Goal: Information Seeking & Learning: Learn about a topic

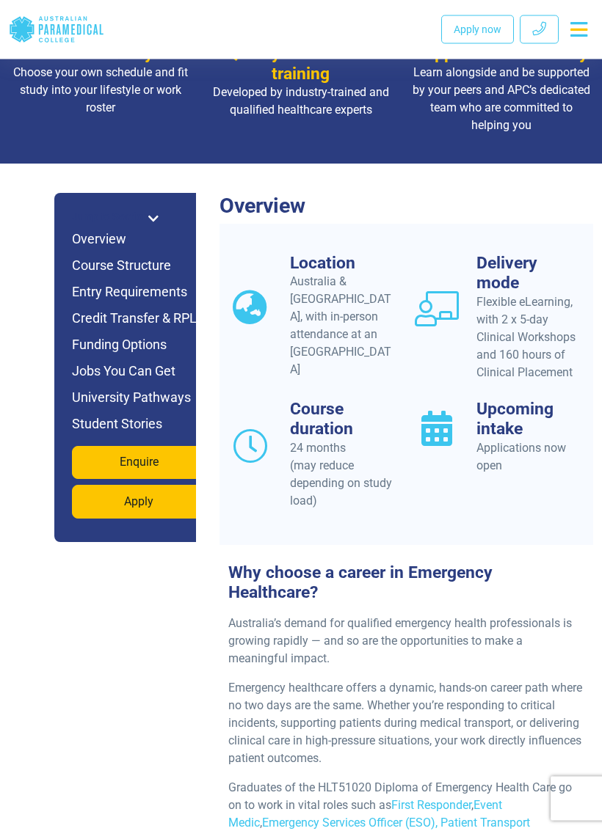
scroll to position [1118, 0]
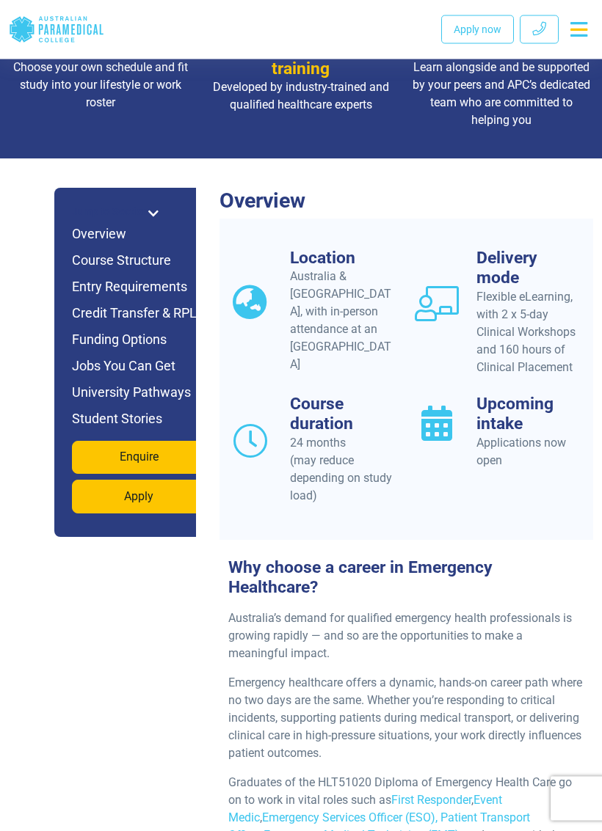
click at [150, 208] on icon at bounding box center [153, 214] width 10 height 12
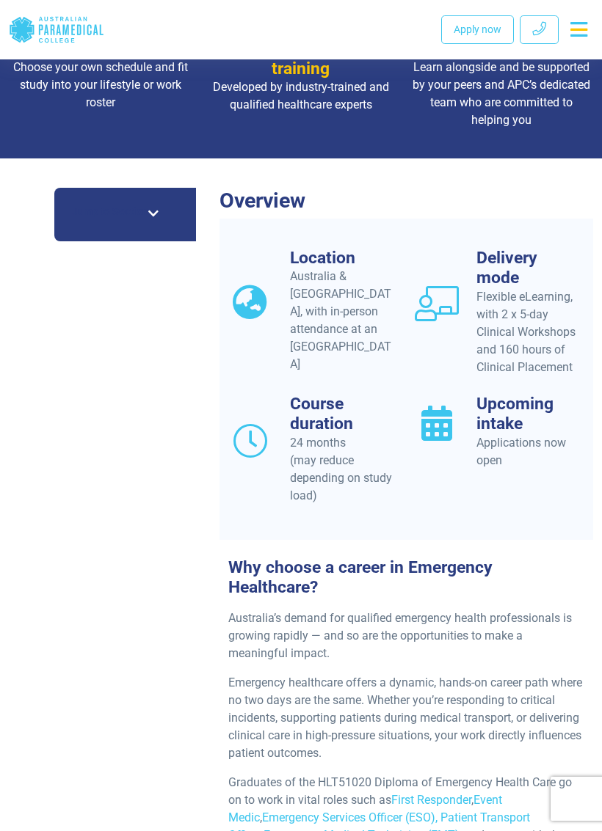
click at [157, 205] on span at bounding box center [153, 214] width 10 height 18
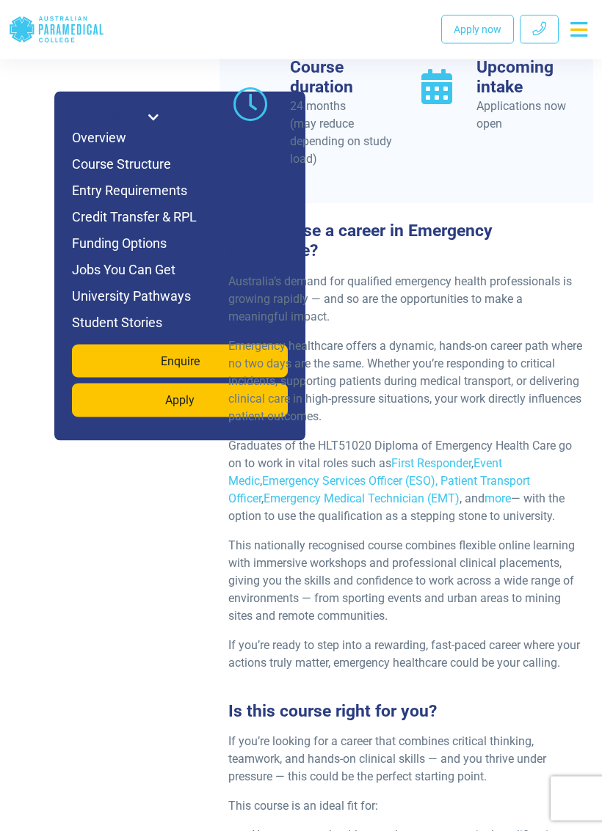
scroll to position [1469, 0]
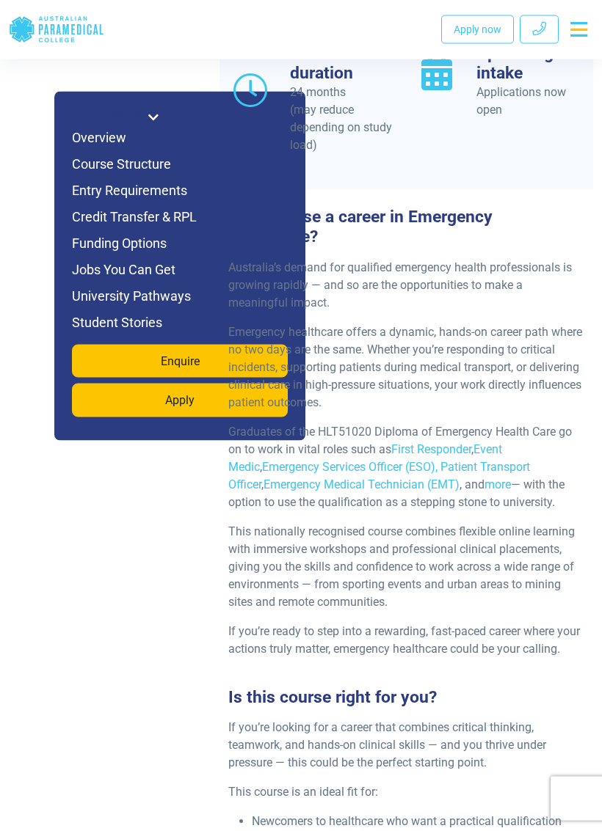
click at [112, 161] on h6 "Course Structure" at bounding box center [180, 164] width 216 height 21
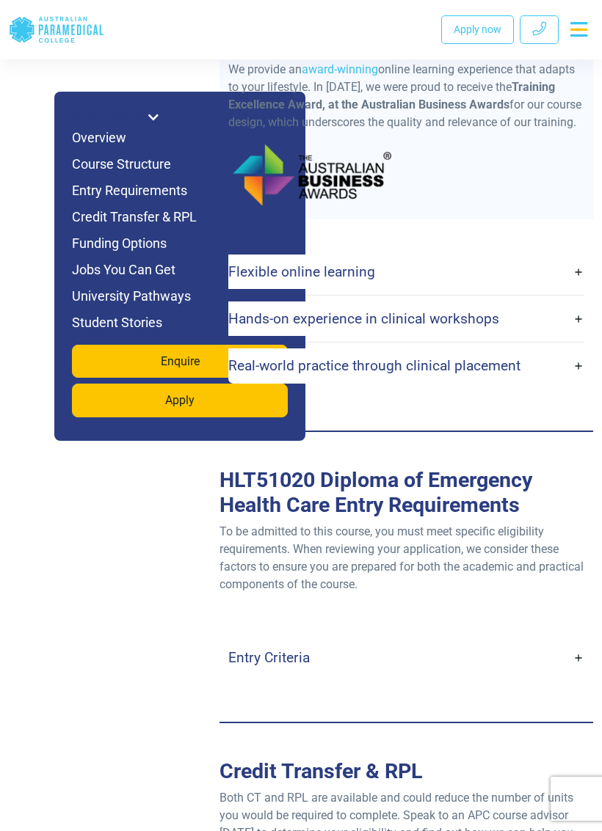
scroll to position [4358, 0]
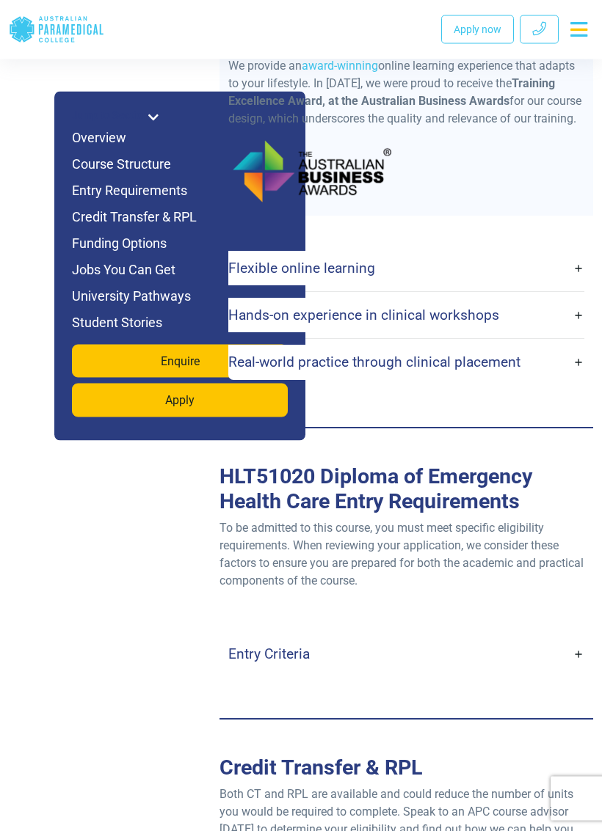
click at [576, 638] on link "Entry Criteria" at bounding box center [406, 655] width 356 height 34
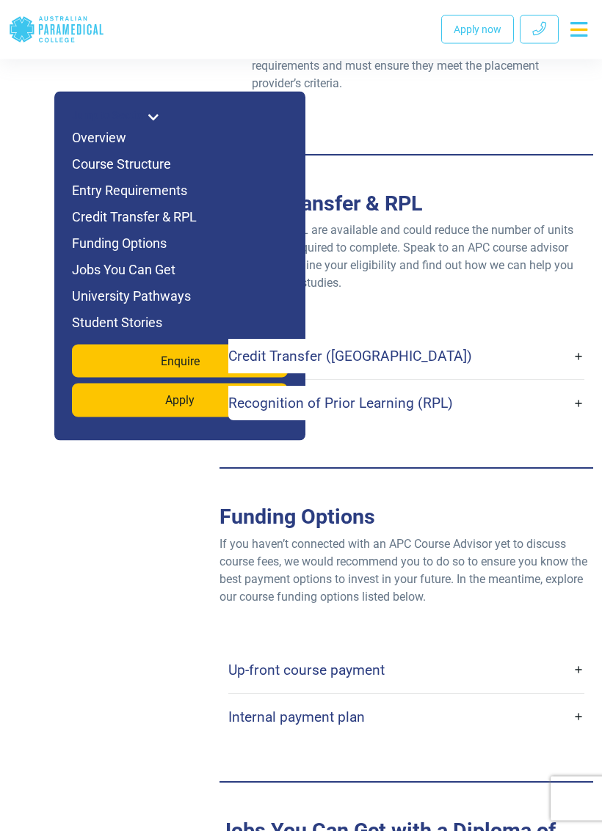
scroll to position [5660, 0]
click at [582, 653] on link "Up-front course payment" at bounding box center [406, 670] width 356 height 34
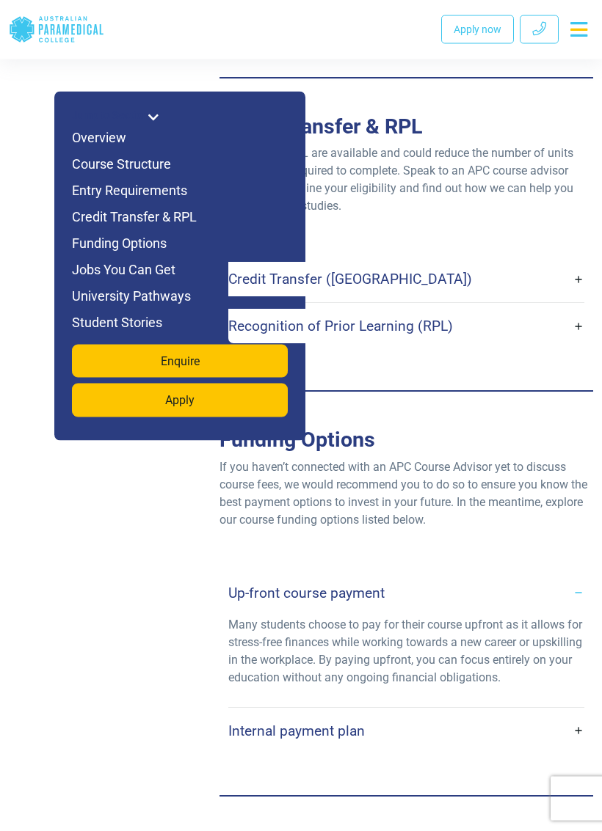
scroll to position [5737, 0]
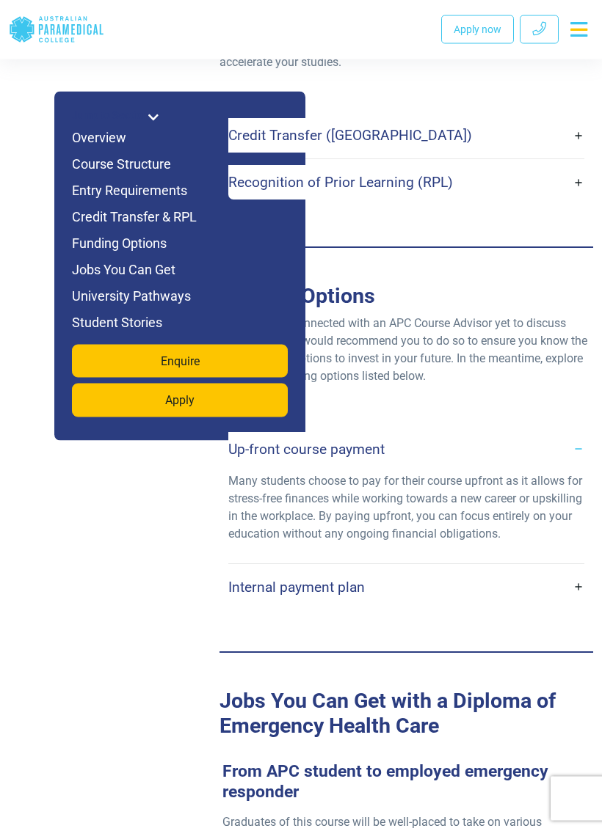
click at [582, 571] on link "Internal payment plan" at bounding box center [406, 588] width 356 height 34
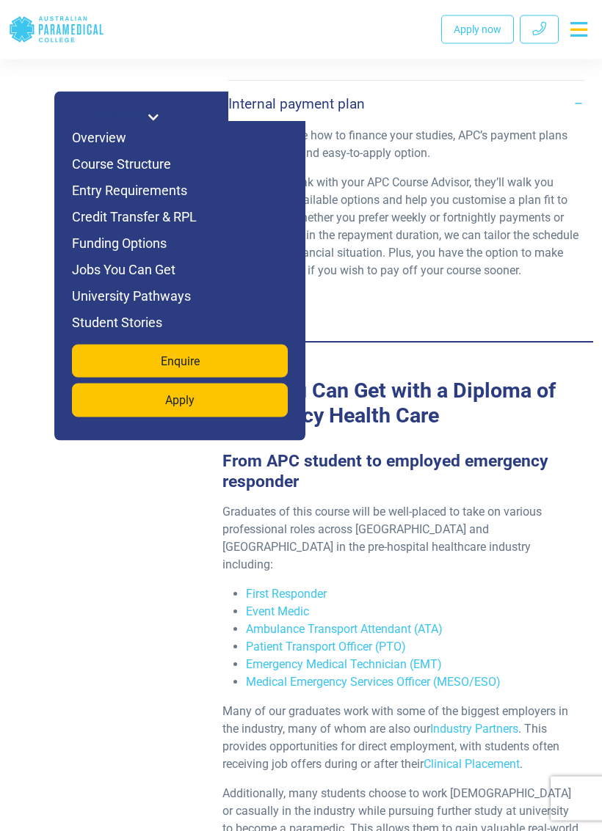
scroll to position [6364, 0]
click at [271, 587] on link "First Responder" at bounding box center [286, 594] width 81 height 14
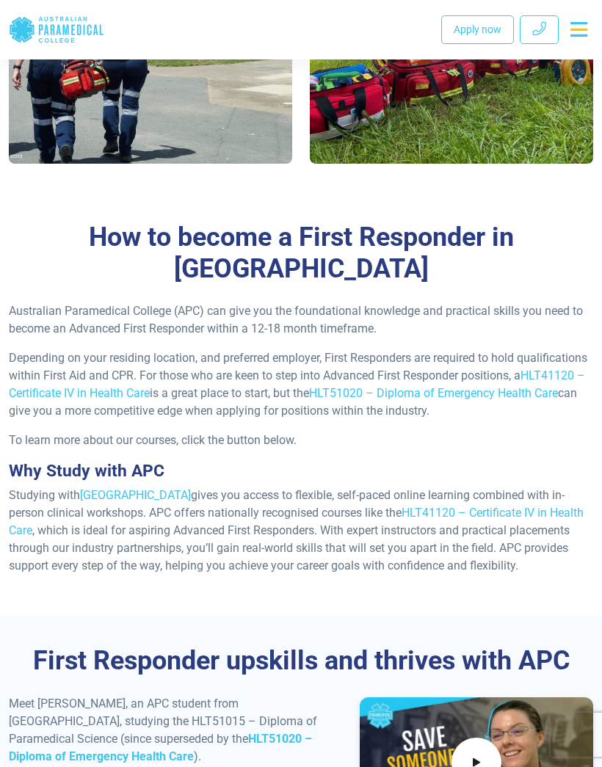
scroll to position [1094, 0]
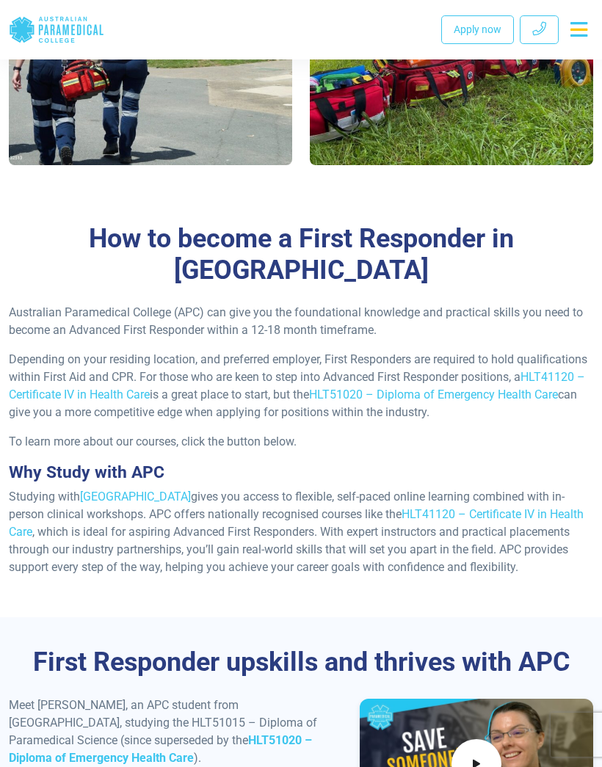
click at [478, 387] on link "HLT51020 – Diploma of Emergency Health Care" at bounding box center [433, 394] width 249 height 14
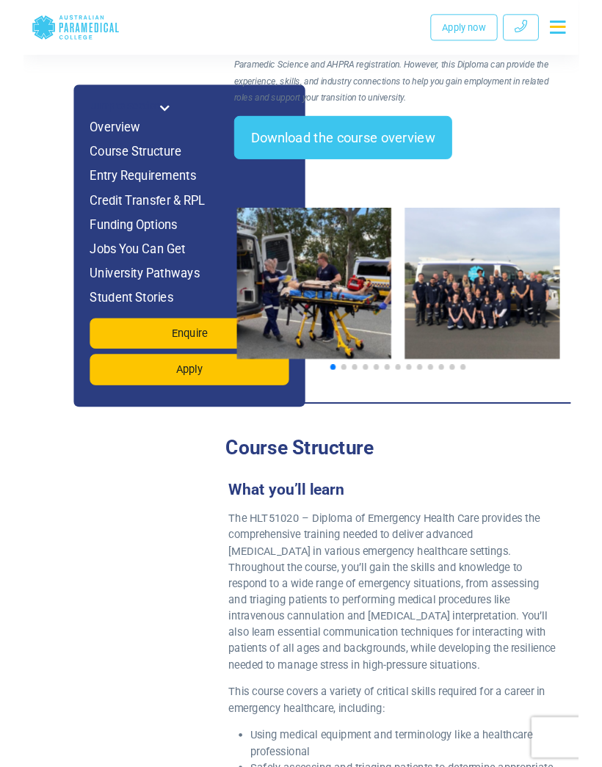
scroll to position [2511, 0]
